Goal: Task Accomplishment & Management: Manage account settings

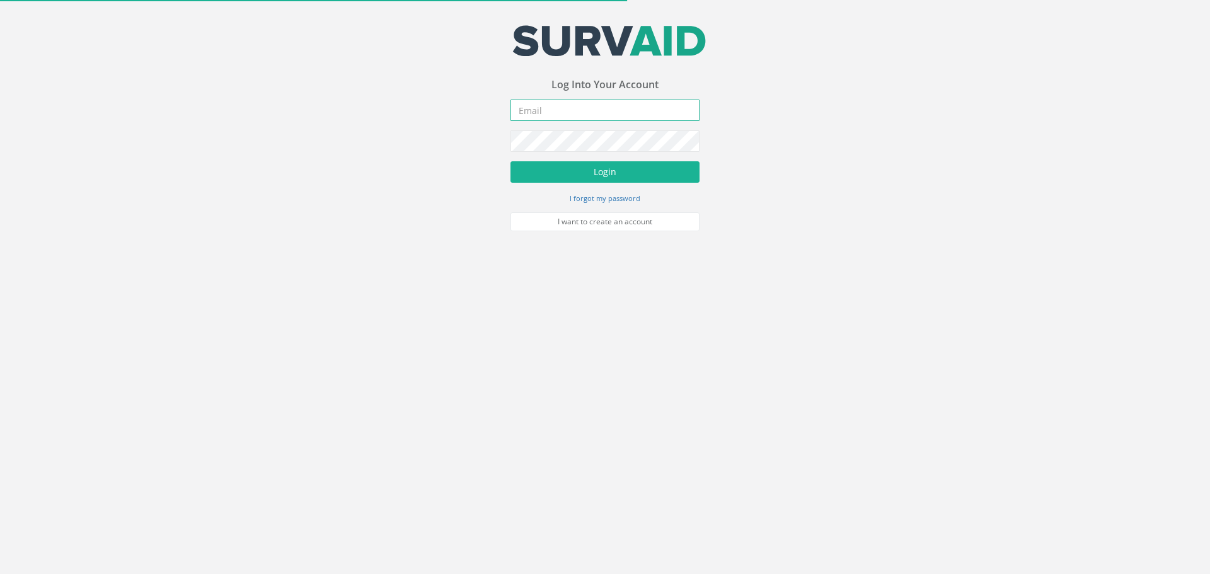
click at [589, 110] on input "email" at bounding box center [605, 110] width 189 height 21
type input "[EMAIL_ADDRESS][DOMAIN_NAME]"
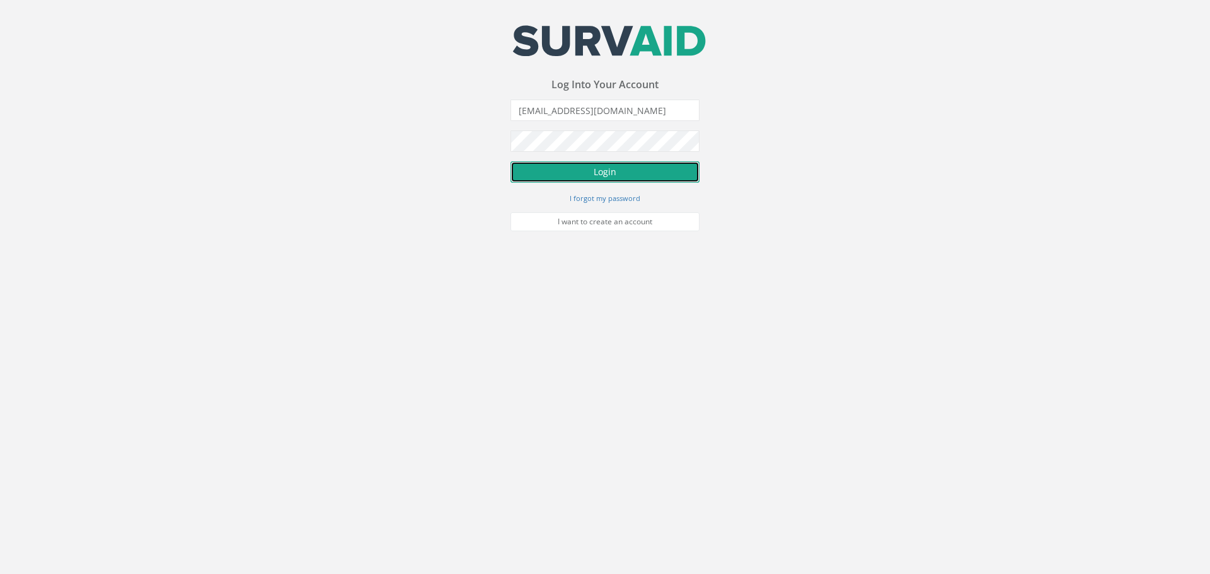
click at [595, 173] on button "Login" at bounding box center [605, 171] width 189 height 21
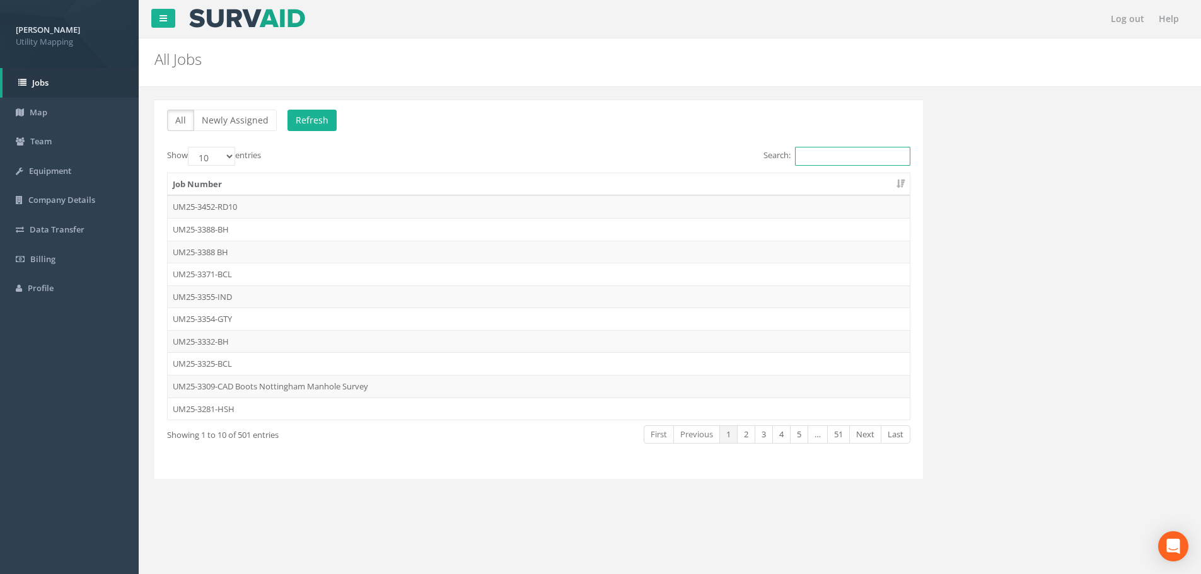
click at [832, 148] on input "Search:" at bounding box center [852, 156] width 115 height 19
type input "3"
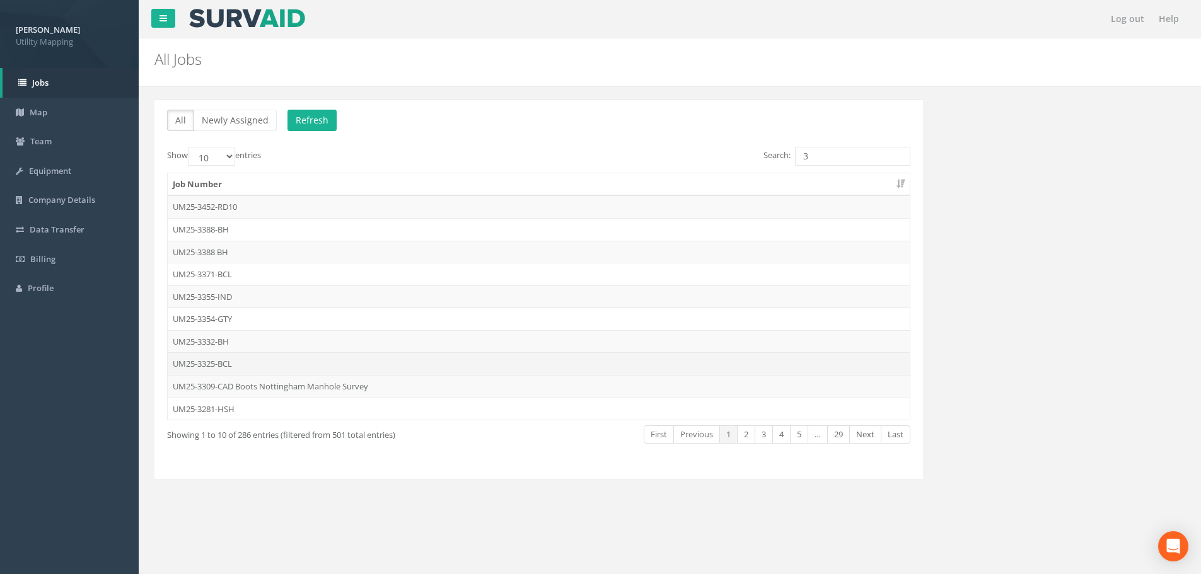
click at [243, 365] on td "UM25-3325-BCL" at bounding box center [539, 363] width 742 height 23
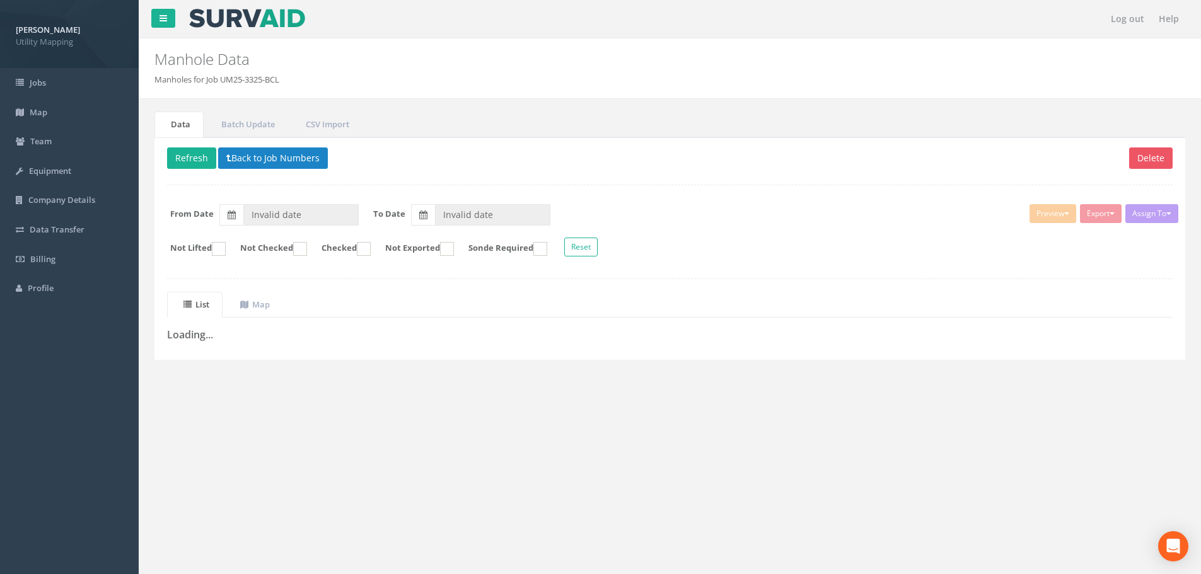
type input "[DATE]"
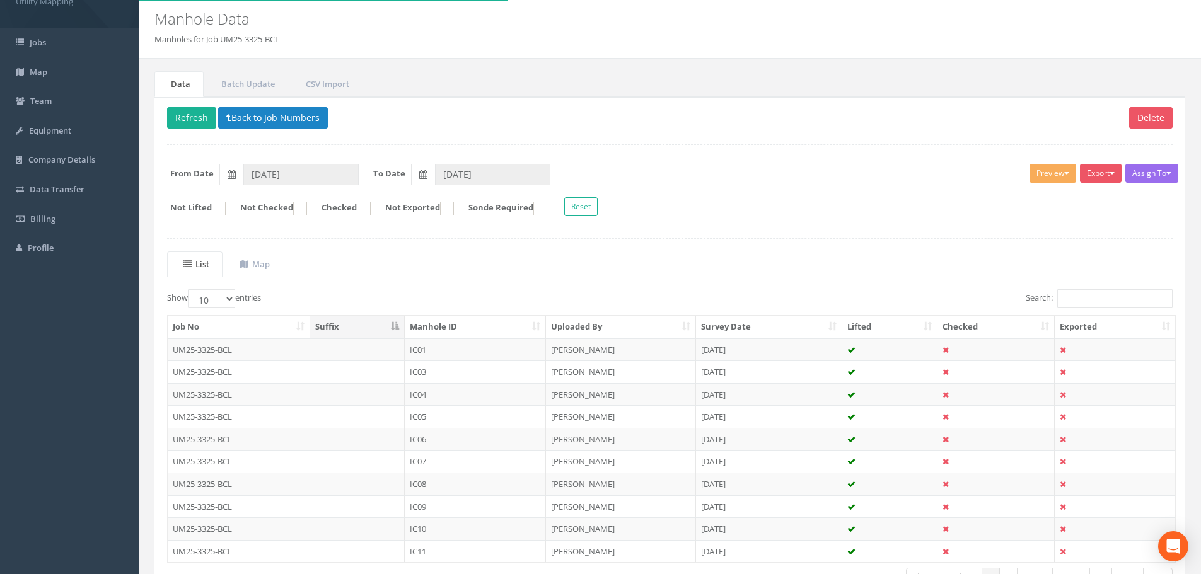
scroll to position [63, 0]
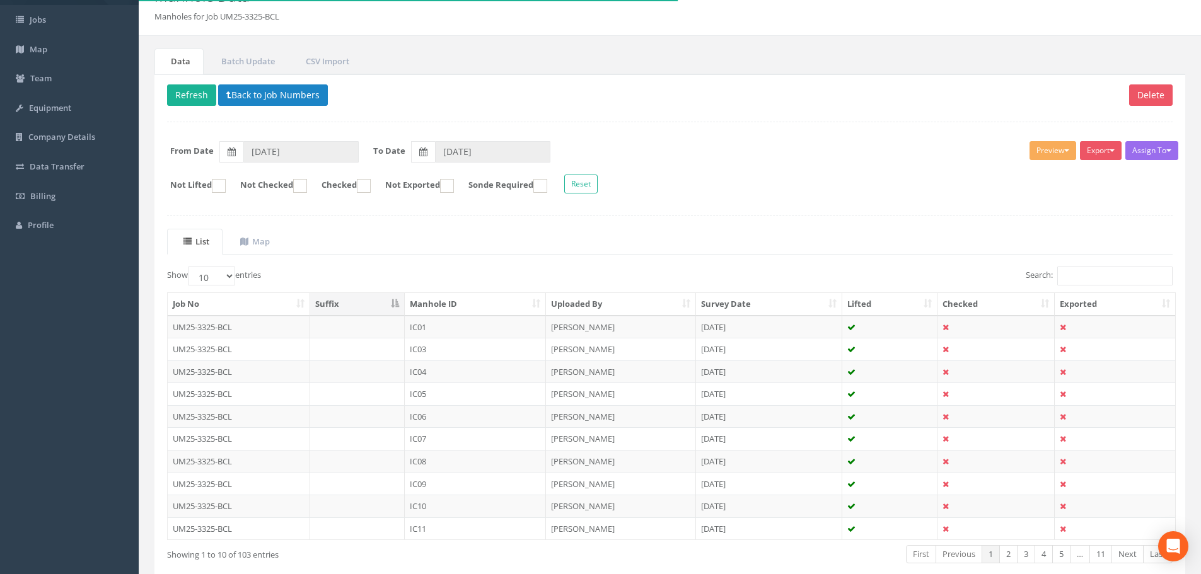
click at [473, 300] on th "Manhole ID" at bounding box center [475, 304] width 141 height 23
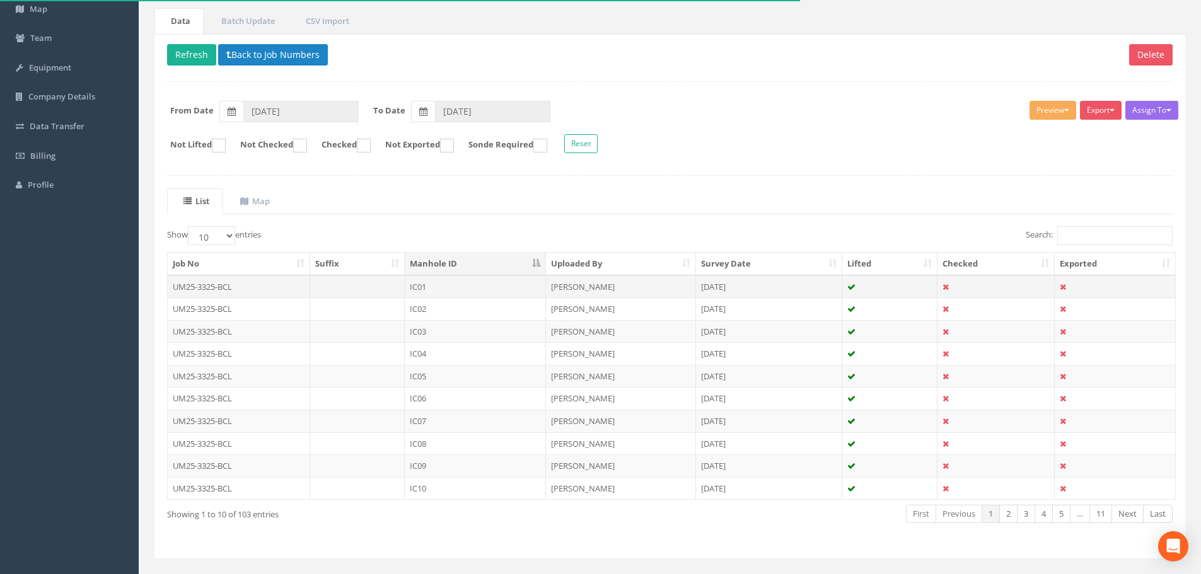
scroll to position [126, 0]
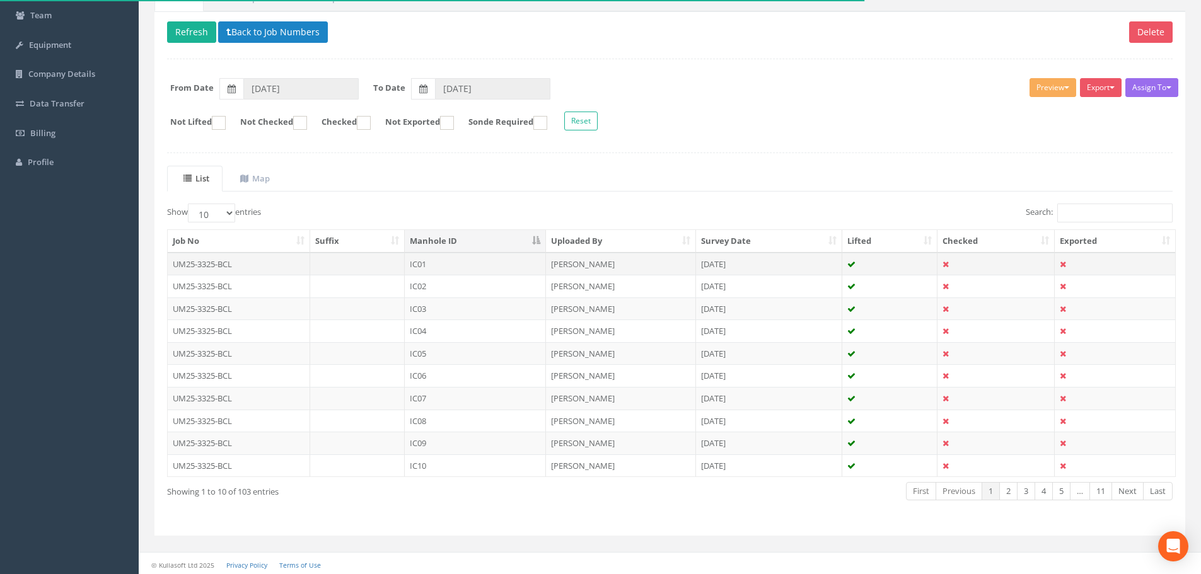
click at [477, 260] on td "IC01" at bounding box center [475, 264] width 141 height 23
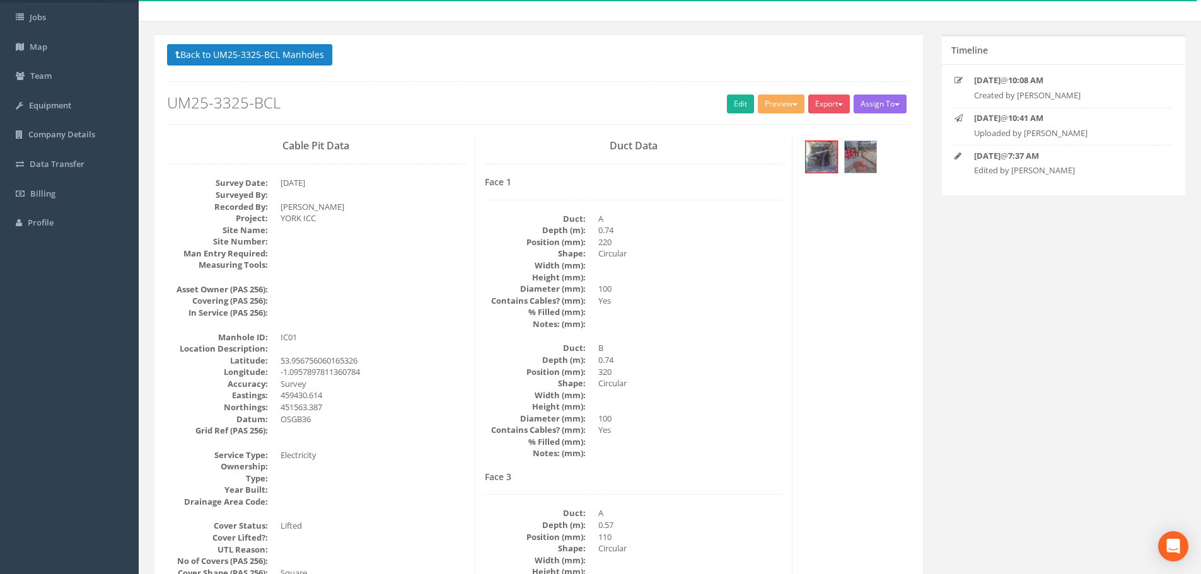
scroll to position [63, 0]
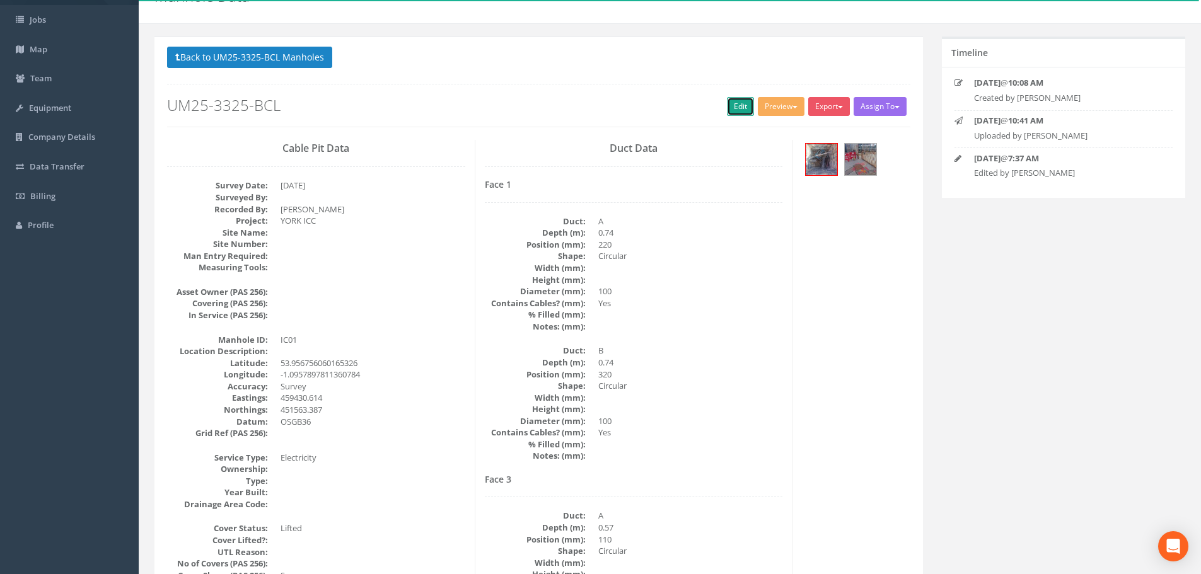
click at [736, 110] on link "Edit" at bounding box center [740, 106] width 27 height 19
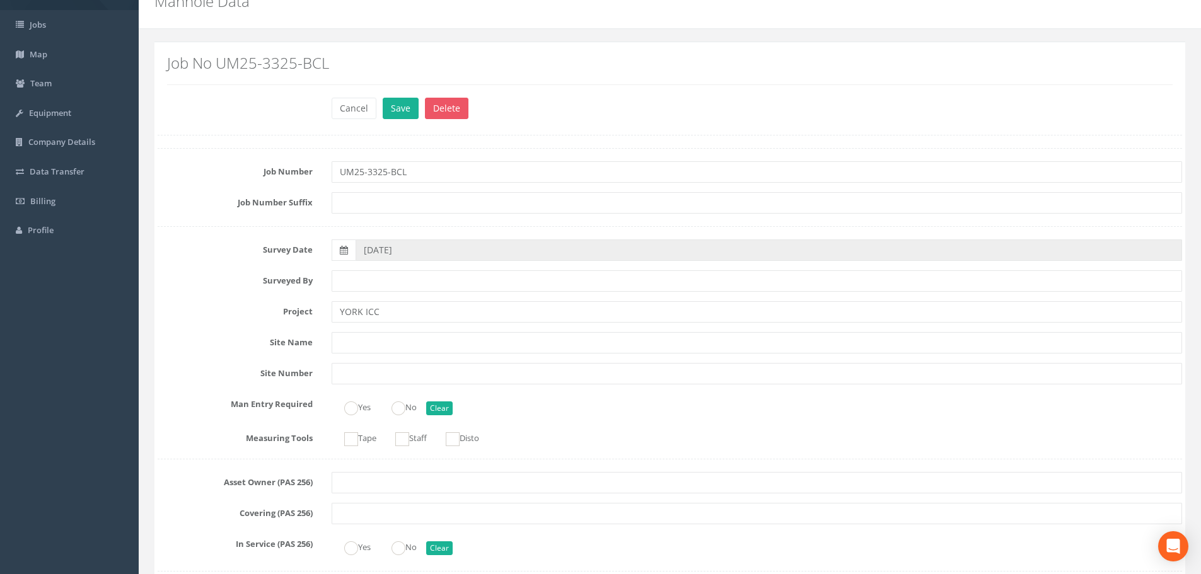
scroll to position [0, 0]
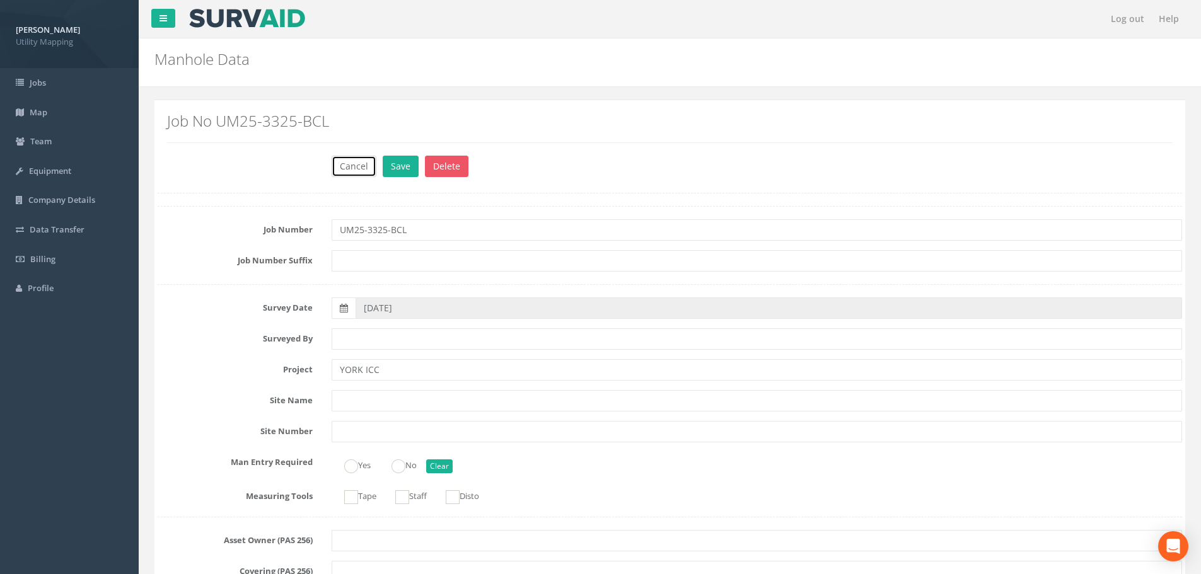
click at [363, 168] on button "Cancel" at bounding box center [354, 166] width 45 height 21
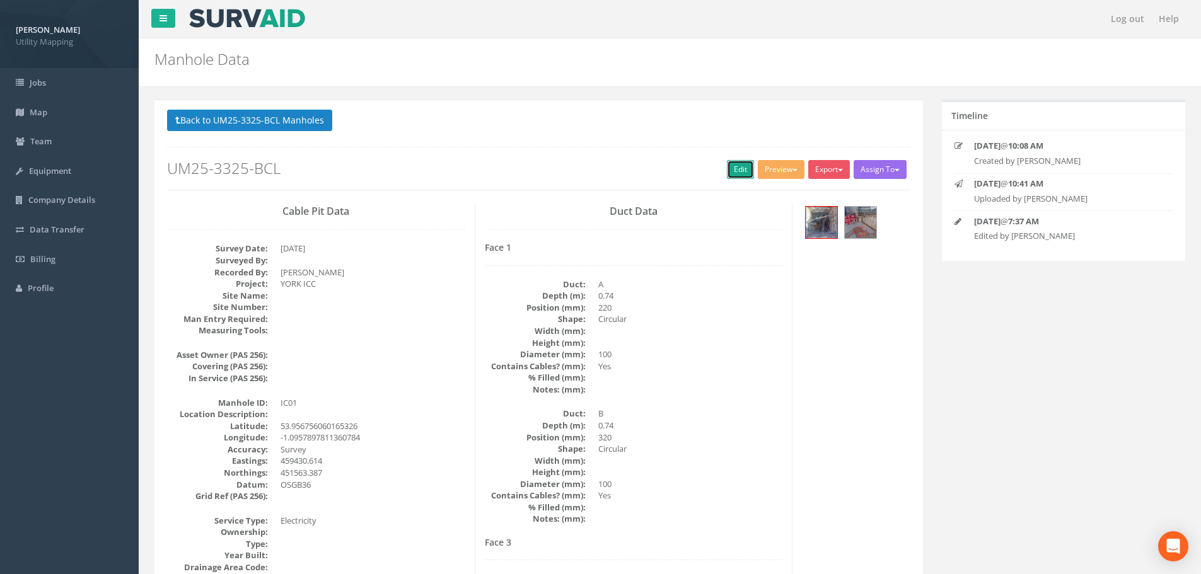
click at [733, 169] on link "Edit" at bounding box center [740, 169] width 27 height 19
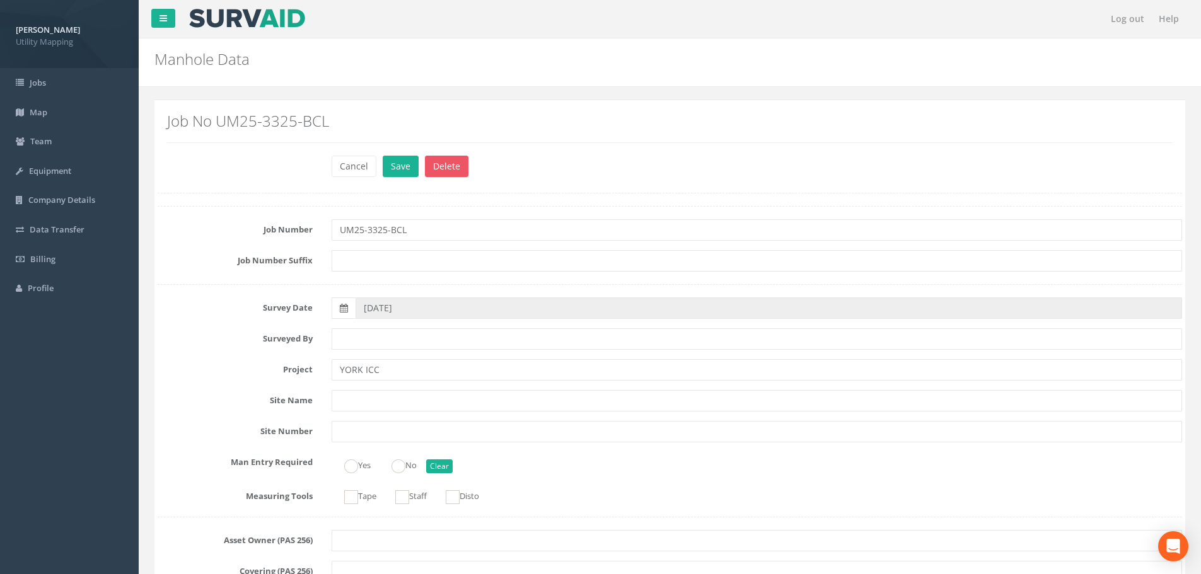
scroll to position [820, 0]
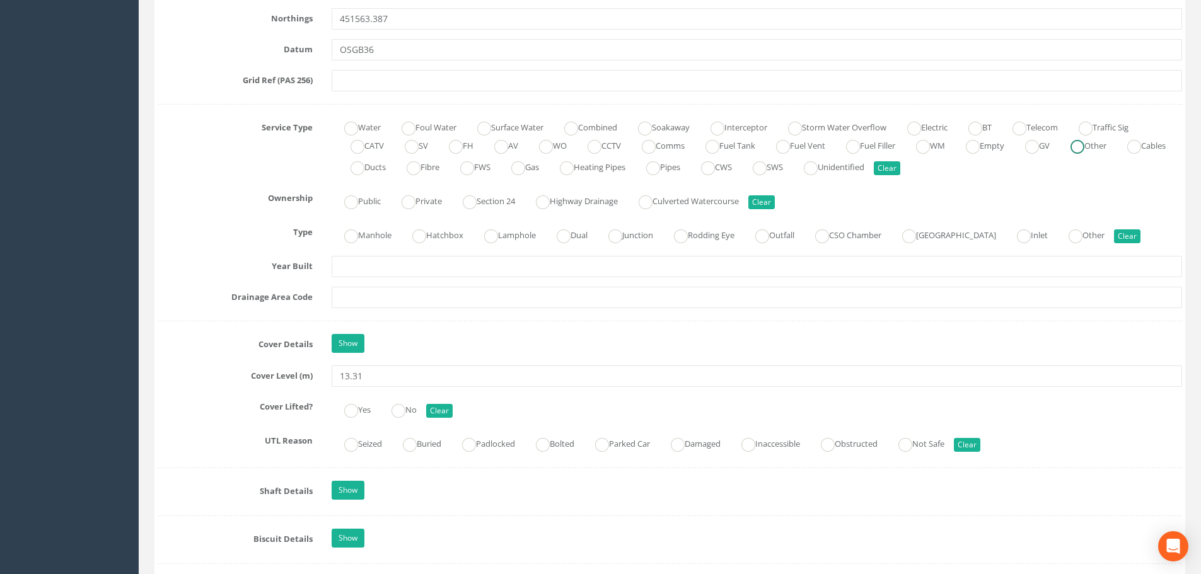
click at [1084, 149] on ins at bounding box center [1078, 147] width 14 height 14
radio input "true"
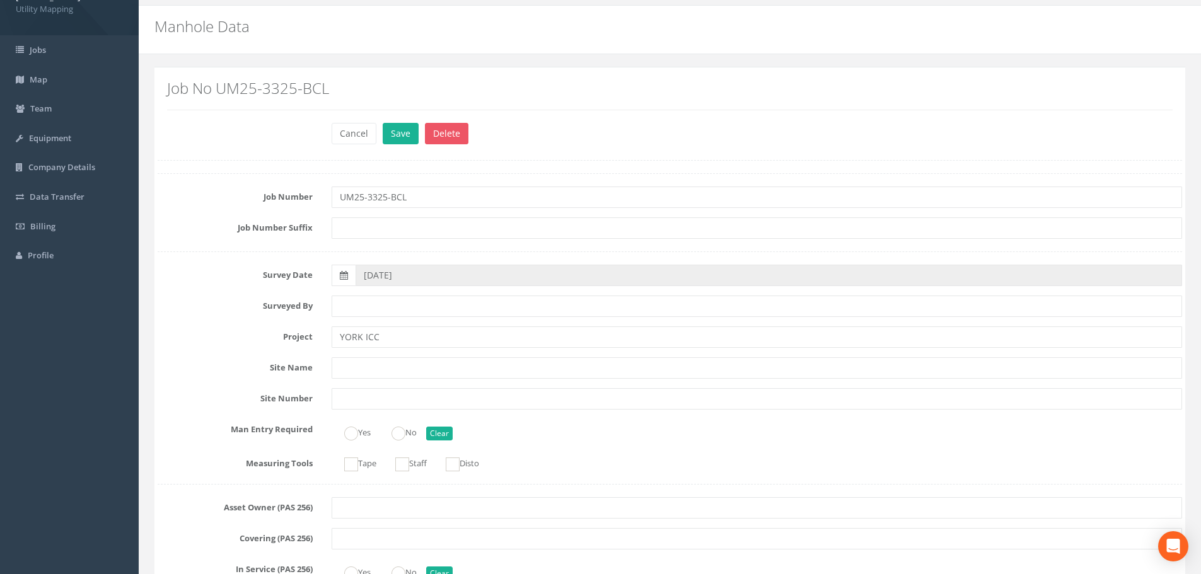
scroll to position [0, 0]
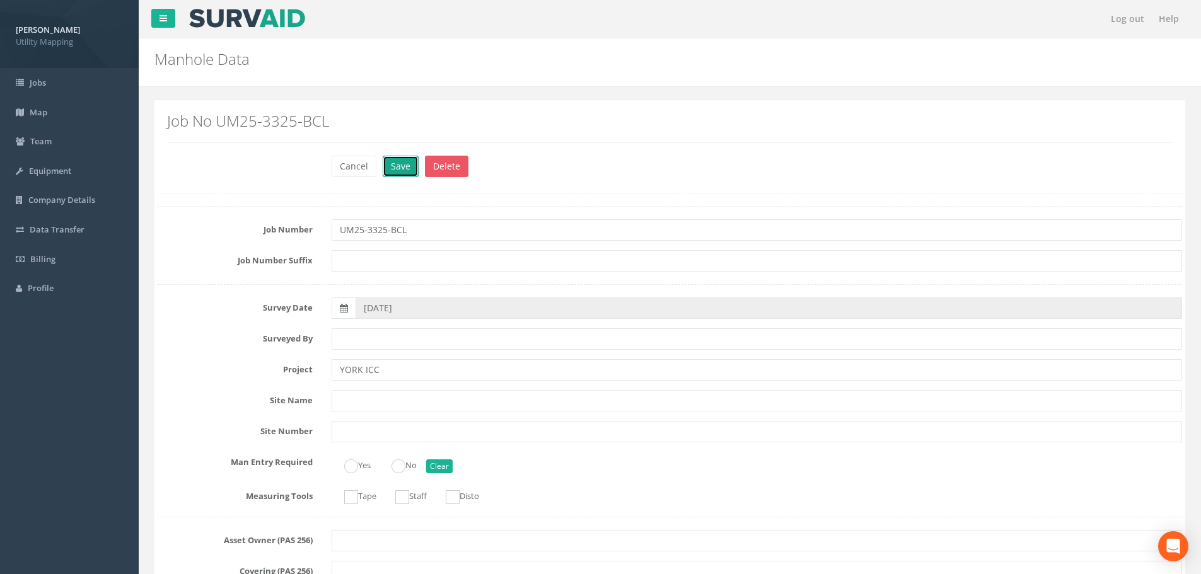
click at [401, 166] on button "Save" at bounding box center [401, 166] width 36 height 21
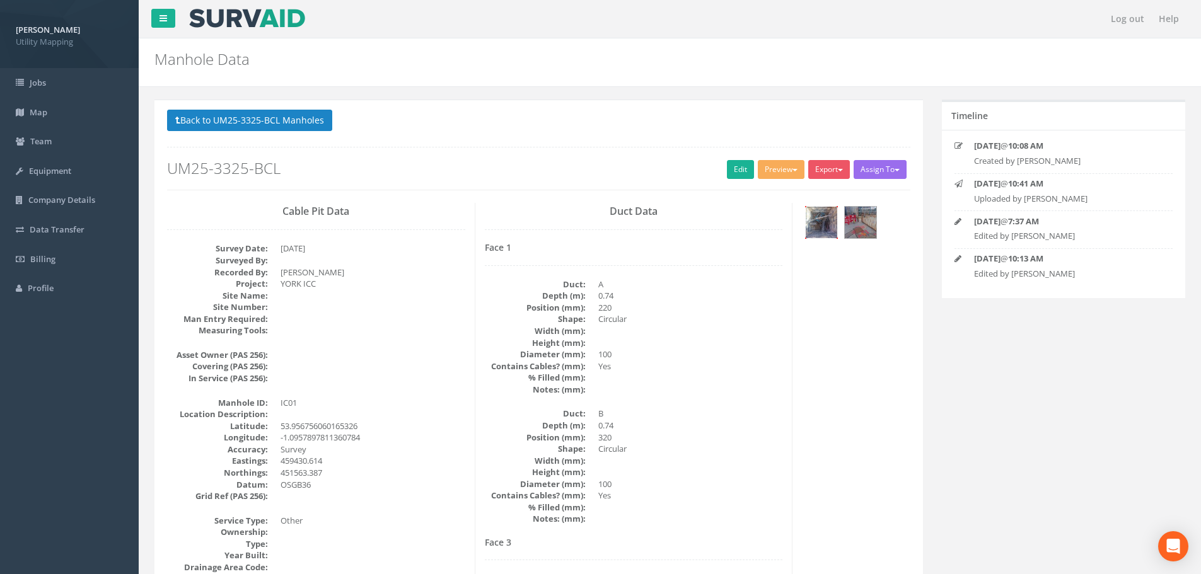
click at [825, 223] on img at bounding box center [822, 223] width 32 height 32
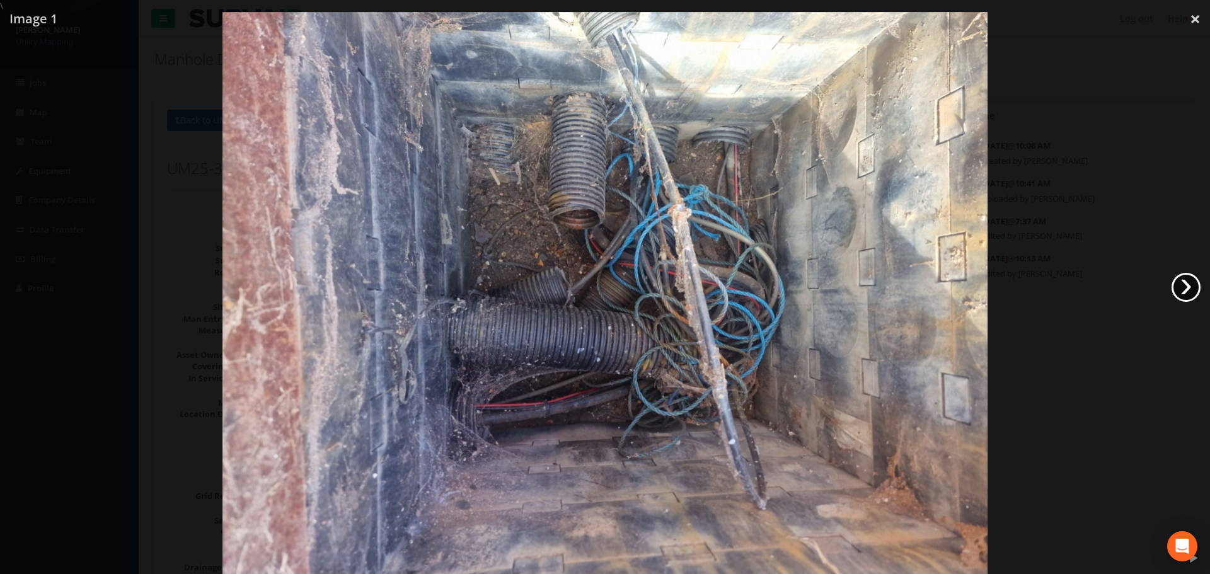
click at [1189, 284] on link "›" at bounding box center [1186, 287] width 29 height 29
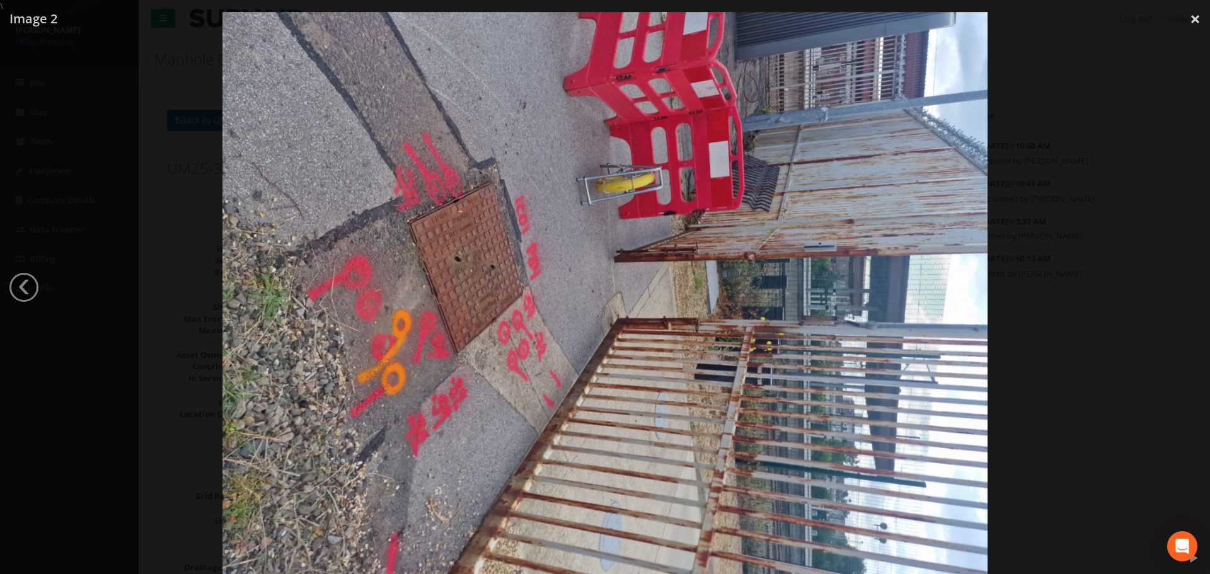
click at [1045, 308] on div at bounding box center [605, 299] width 1210 height 574
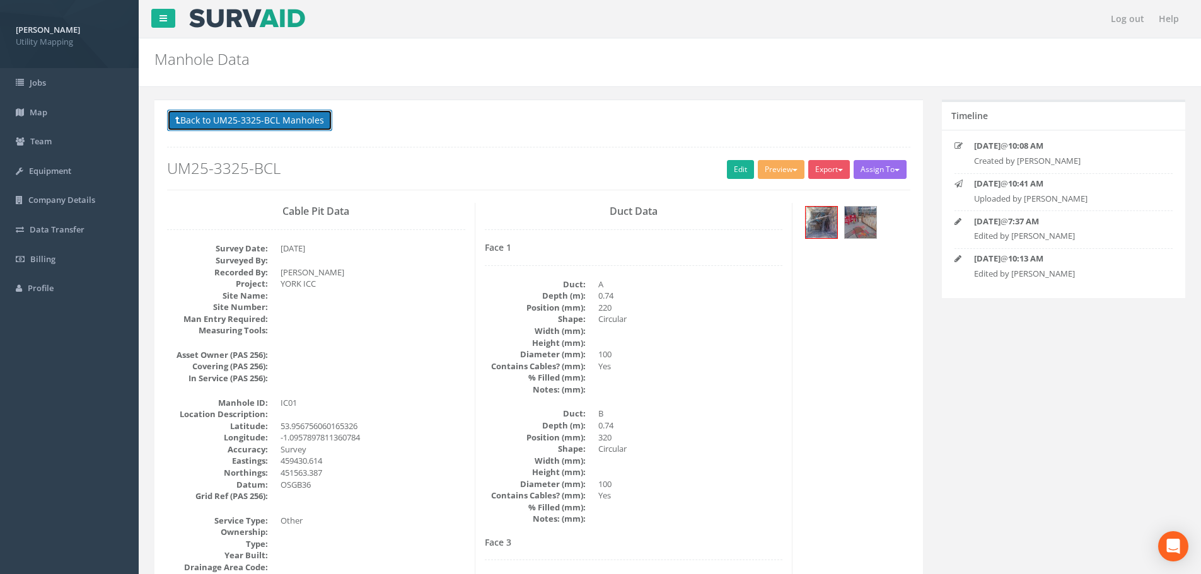
click at [306, 117] on button "Back to UM25-3325-BCL Manholes" at bounding box center [249, 120] width 165 height 21
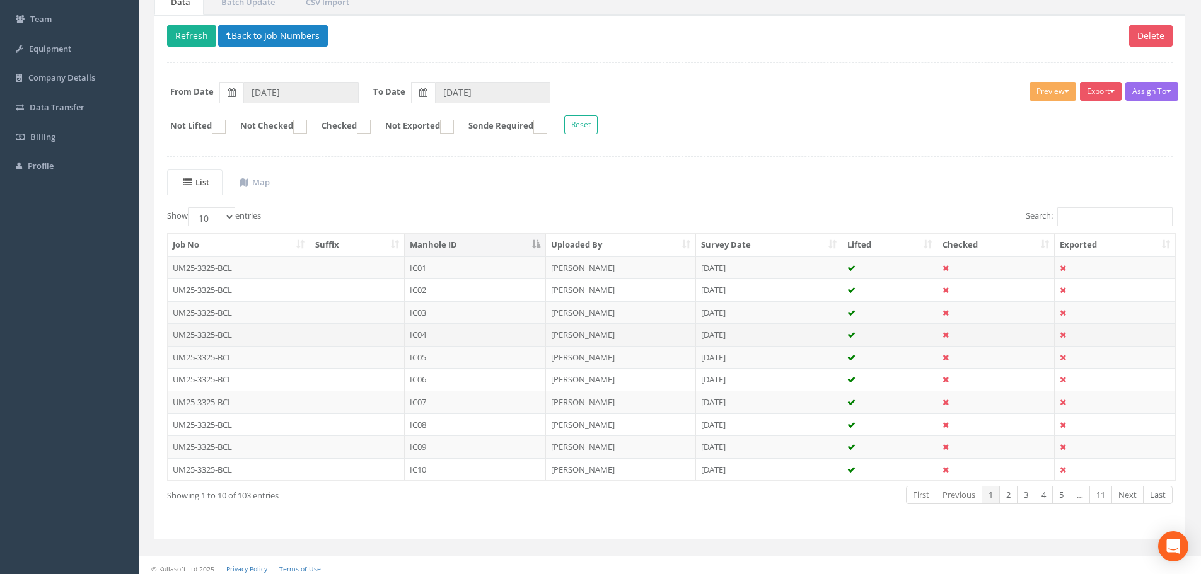
scroll to position [126, 0]
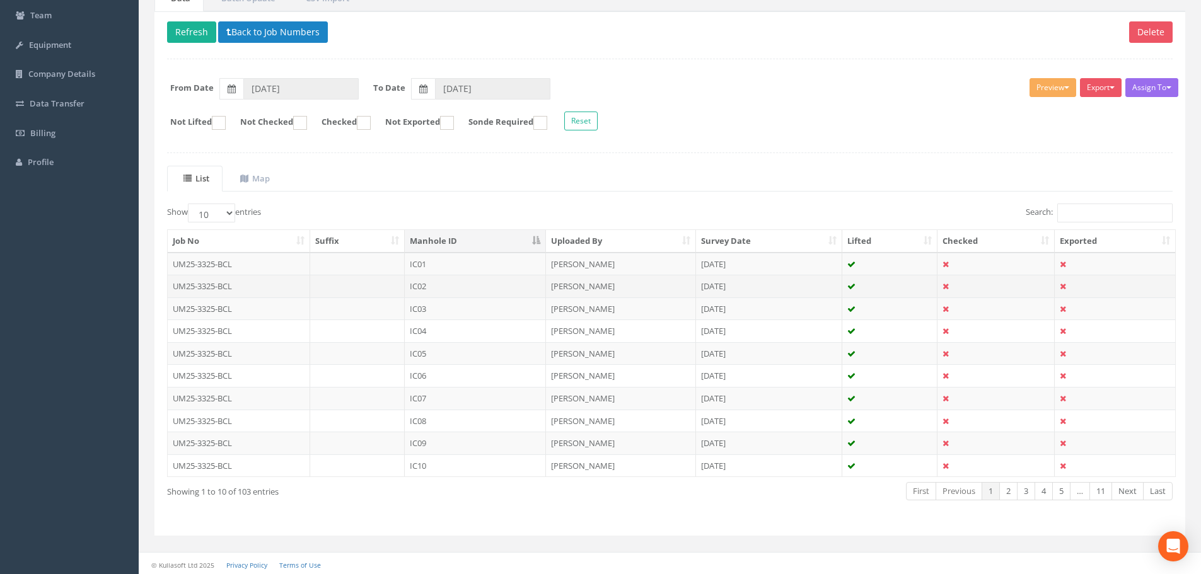
click at [446, 289] on td "IC02" at bounding box center [475, 286] width 141 height 23
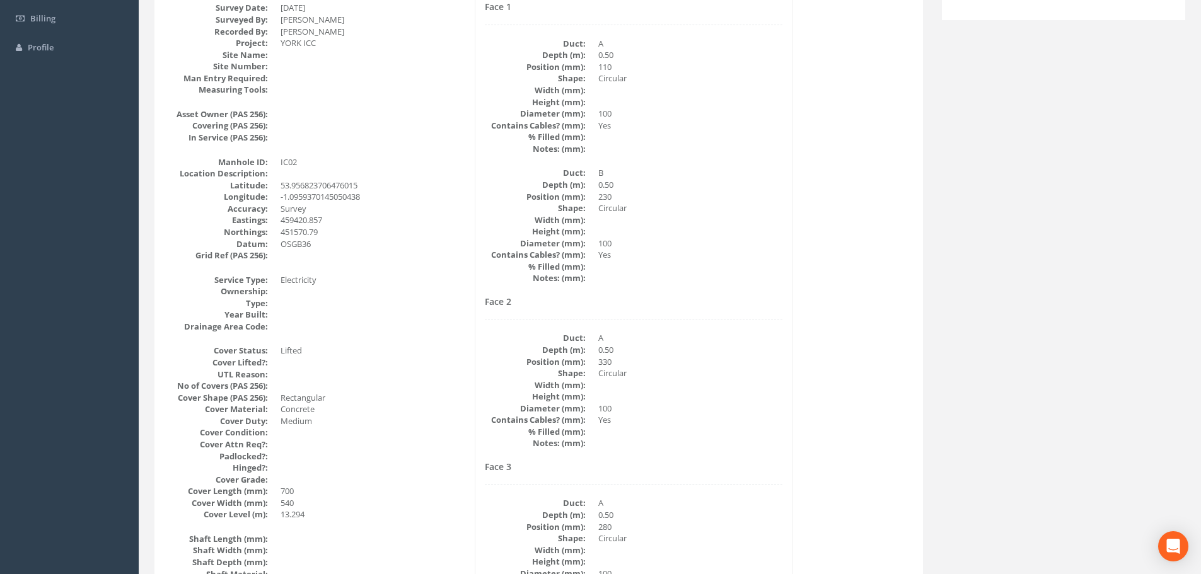
scroll to position [315, 0]
